Goal: Contribute content

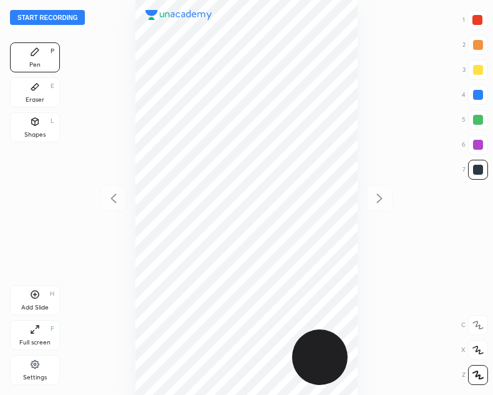
scroll to position [395, 293]
click at [36, 15] on button "Start recording" at bounding box center [47, 17] width 75 height 15
click at [46, 14] on button "End recording" at bounding box center [44, 17] width 69 height 15
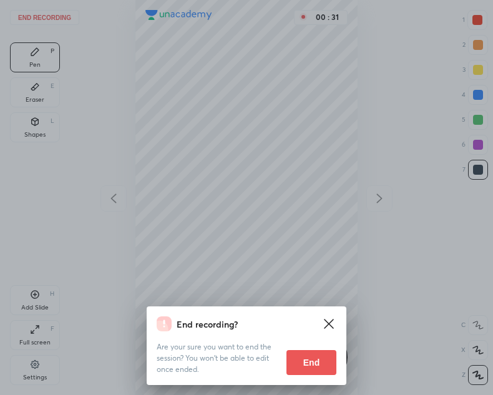
click at [295, 364] on button "End" at bounding box center [311, 362] width 50 height 25
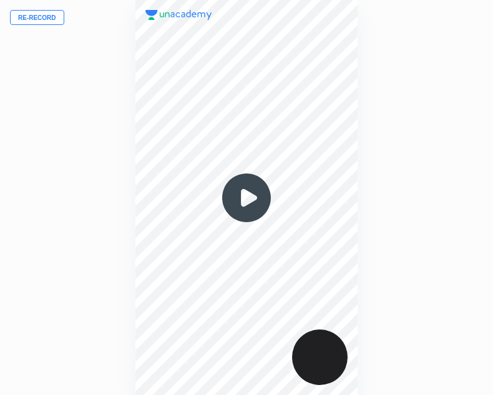
click at [49, 7] on div "Re-record 00 : 00" at bounding box center [246, 197] width 493 height 395
click at [43, 12] on button "Re-record" at bounding box center [37, 17] width 54 height 15
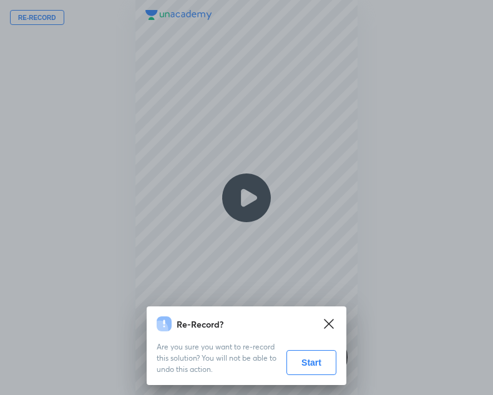
click at [309, 364] on button "Start" at bounding box center [311, 362] width 50 height 25
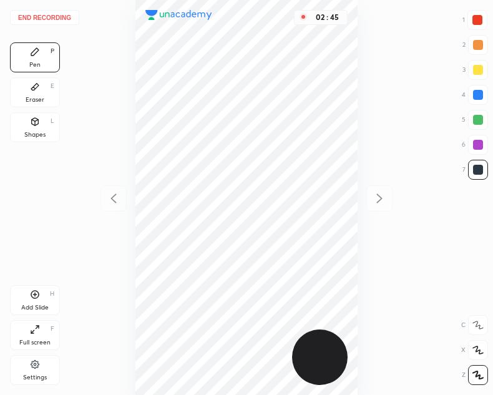
click at [34, 13] on button "End recording" at bounding box center [44, 17] width 69 height 15
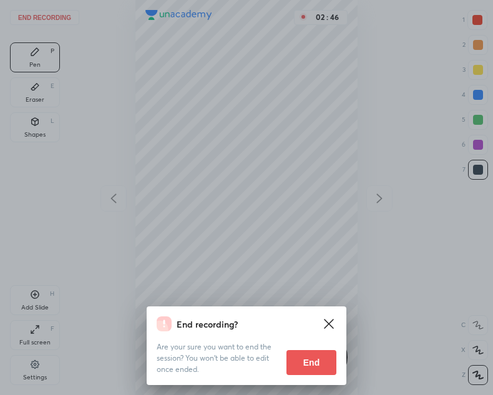
click at [311, 362] on button "End" at bounding box center [311, 362] width 50 height 25
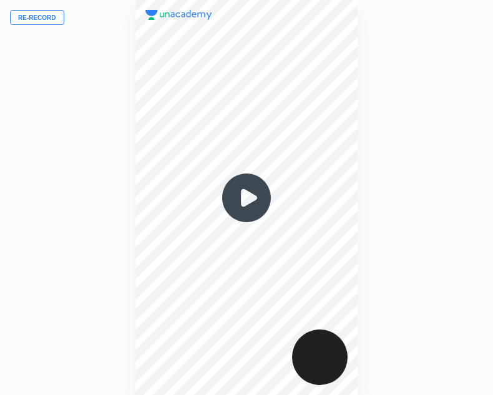
click at [246, 206] on img at bounding box center [246, 198] width 60 height 60
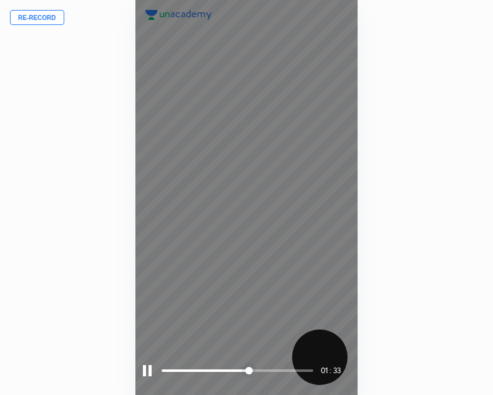
click at [151, 369] on div at bounding box center [147, 370] width 9 height 11
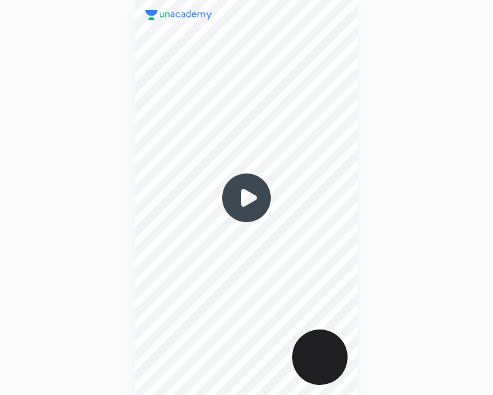
scroll to position [395, 293]
